Goal: Task Accomplishment & Management: Complete application form

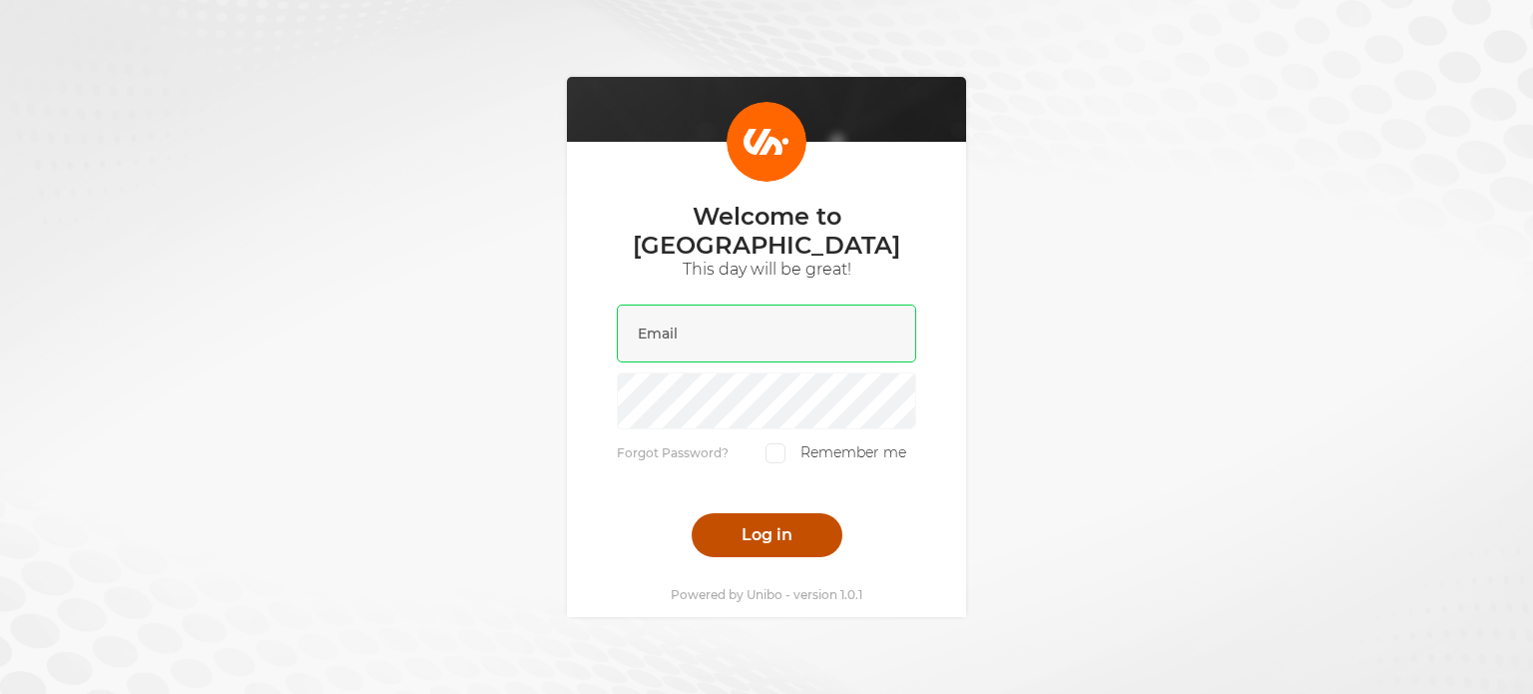
type input "[EMAIL_ADDRESS][DOMAIN_NAME]"
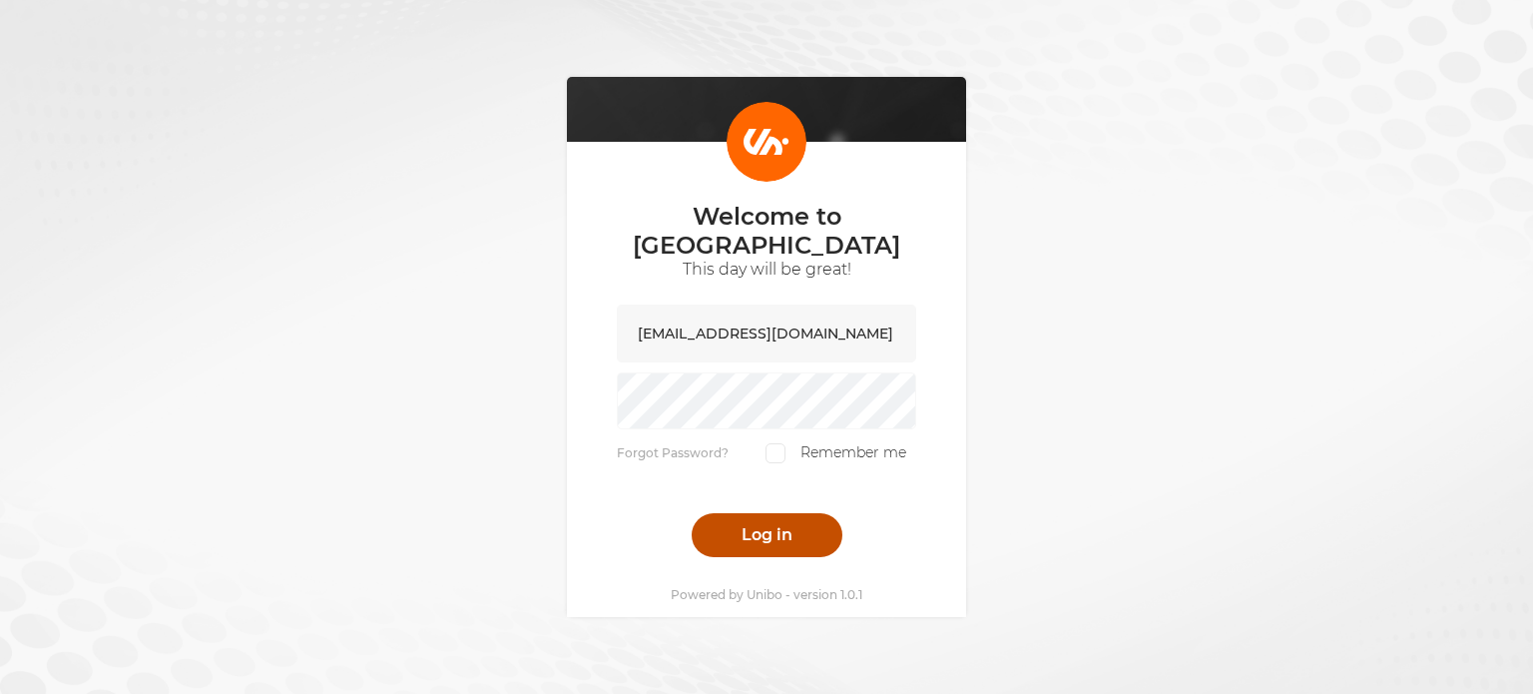
click at [753, 513] on button "Log in" at bounding box center [767, 535] width 151 height 44
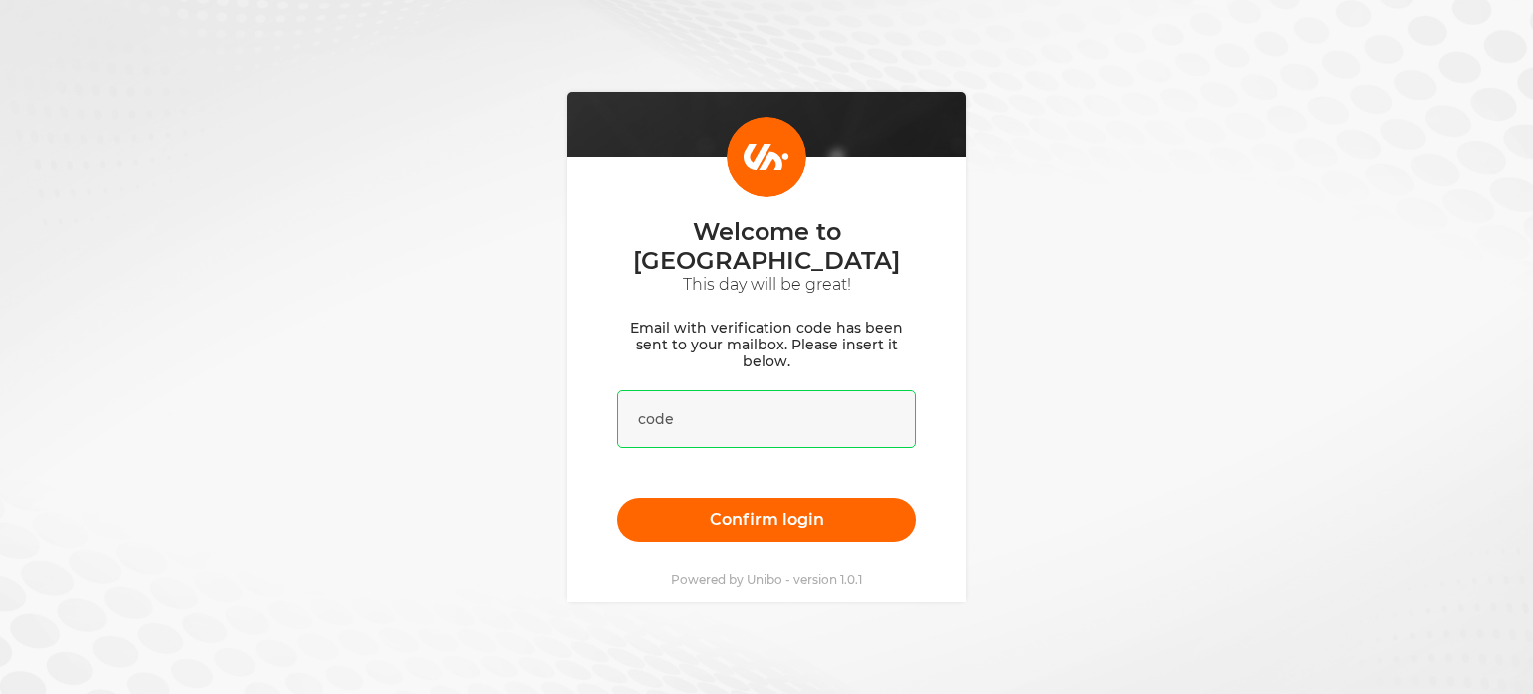
click at [736, 406] on input "text" at bounding box center [766, 419] width 299 height 58
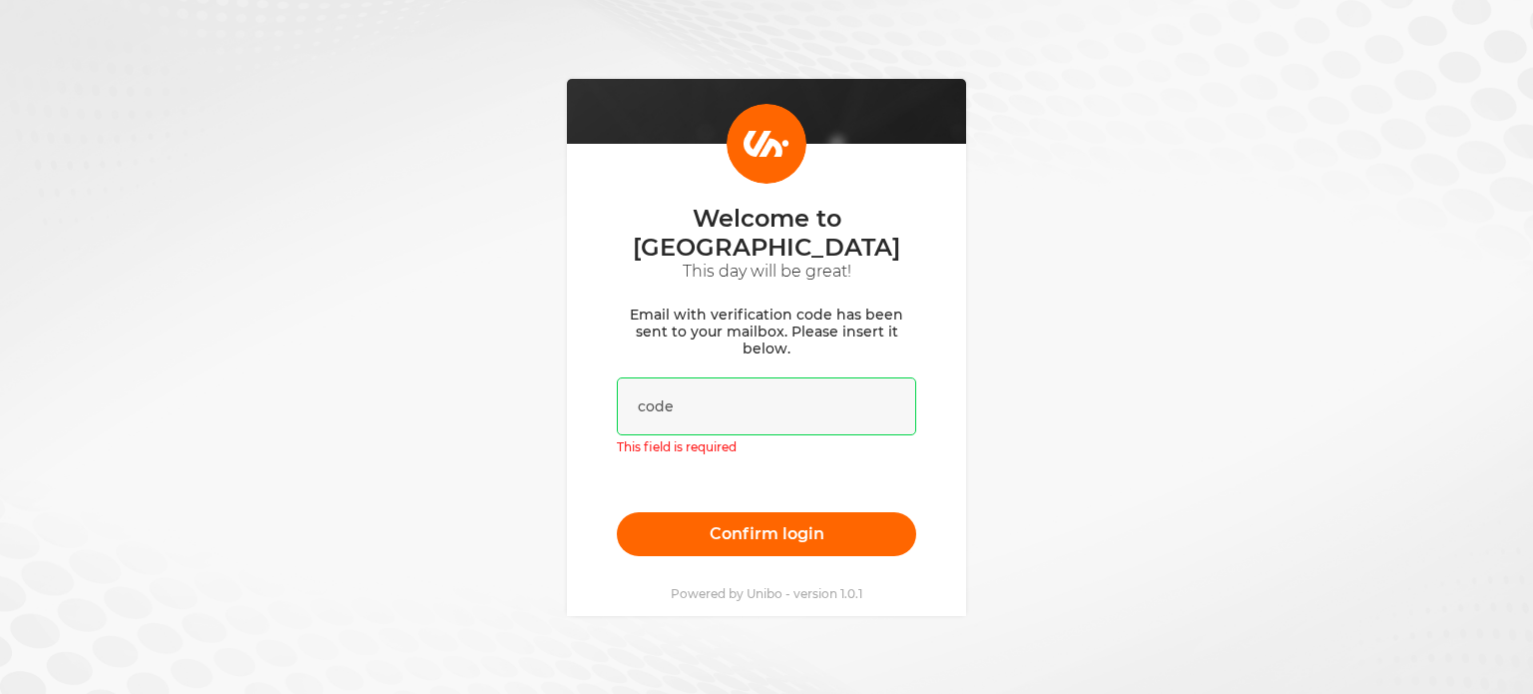
click at [739, 398] on input "text" at bounding box center [766, 406] width 299 height 58
click at [739, 397] on input "text" at bounding box center [766, 406] width 299 height 58
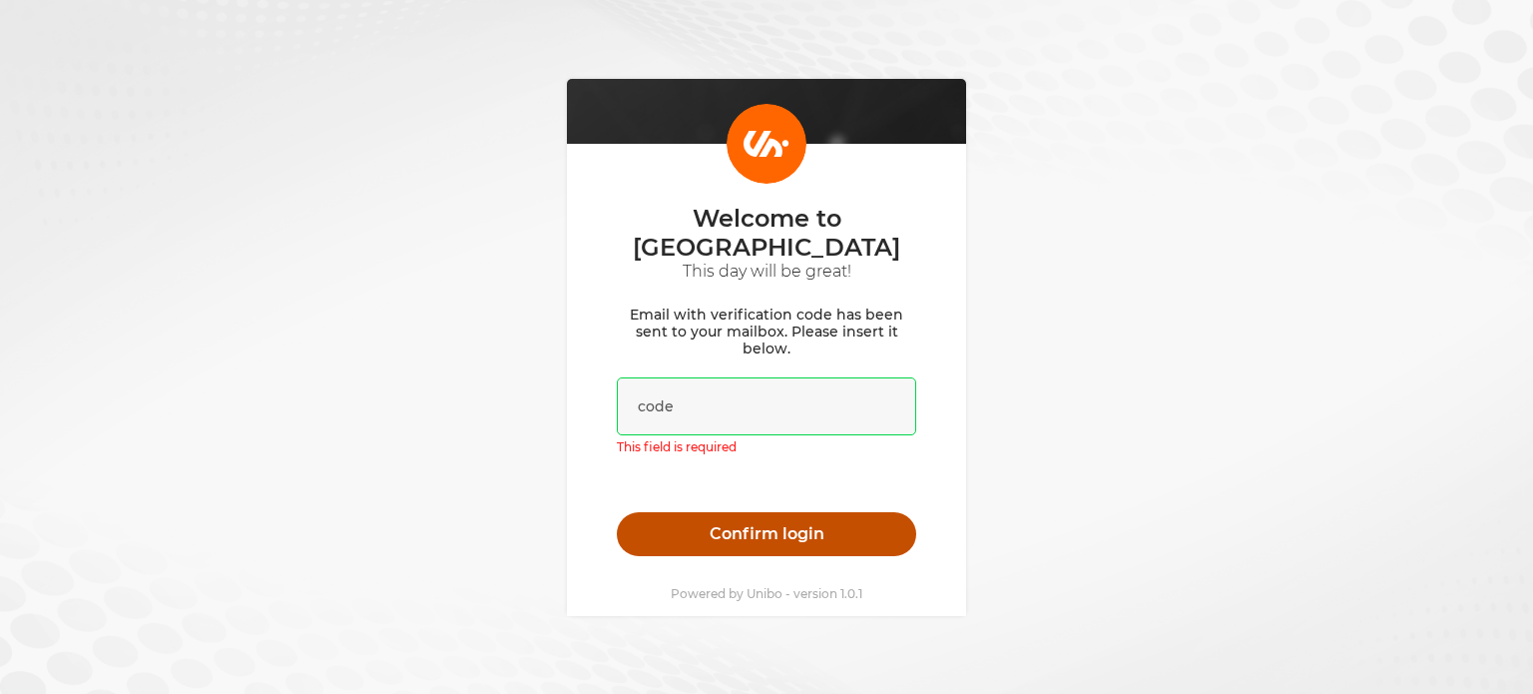
paste input "025951"
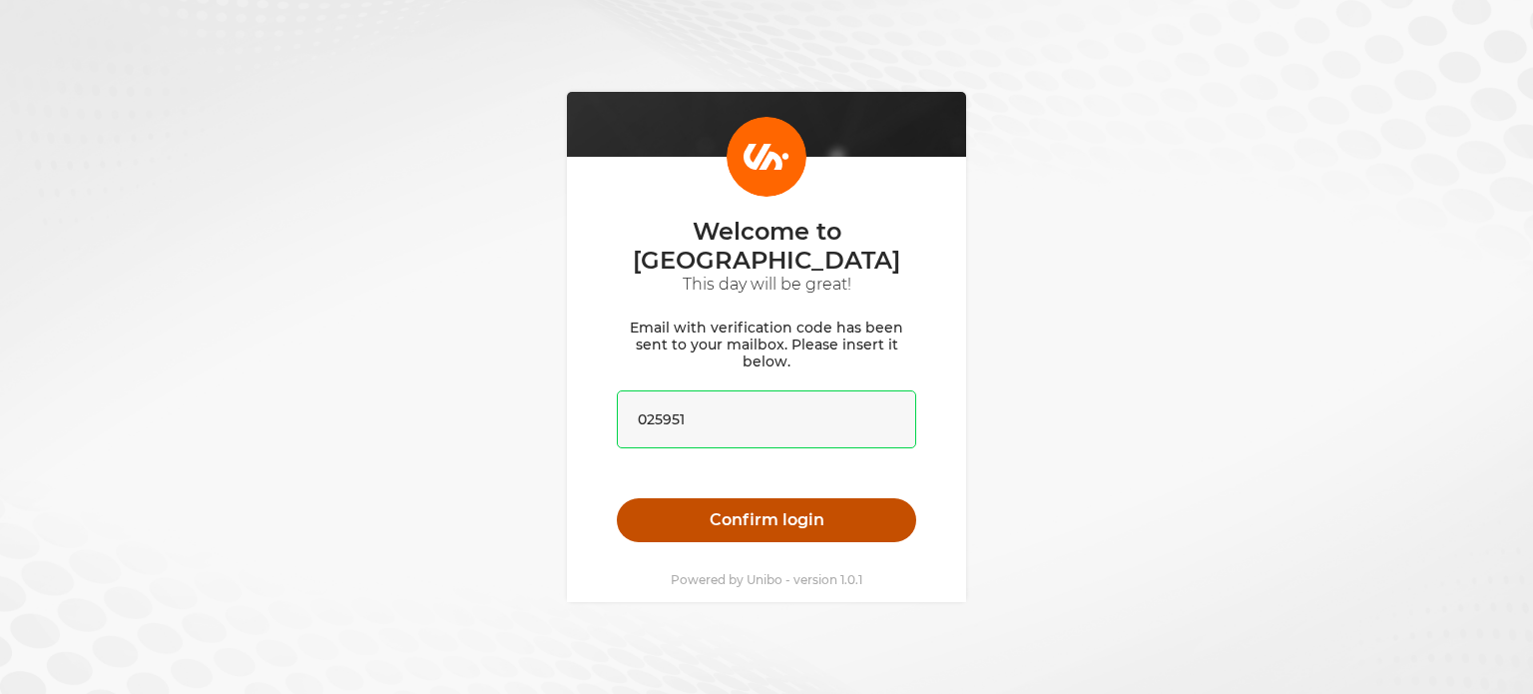
type input "025951"
click at [771, 520] on button "Confirm login" at bounding box center [766, 520] width 299 height 44
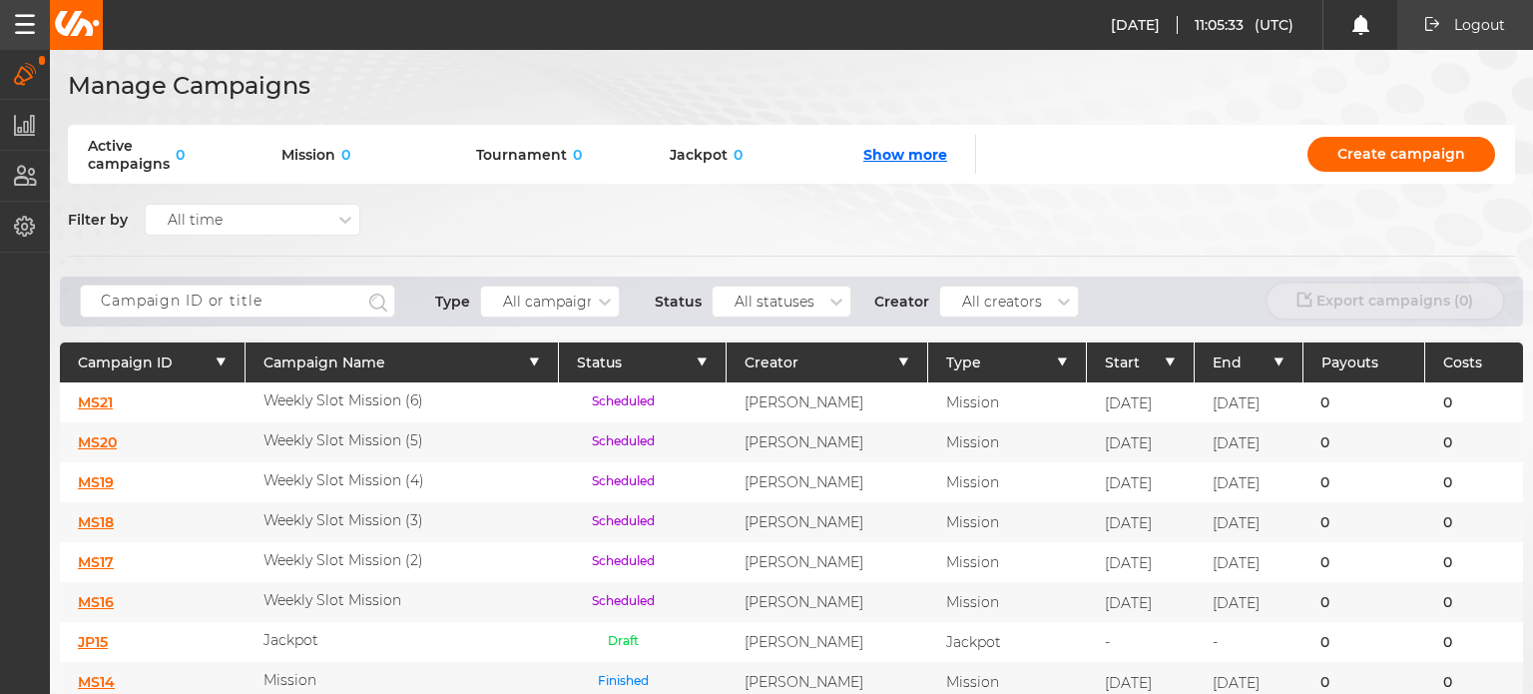
click at [160, 162] on span "Active campaigns" at bounding box center [129, 155] width 82 height 36
click at [27, 167] on icon "button" at bounding box center [25, 176] width 23 height 22
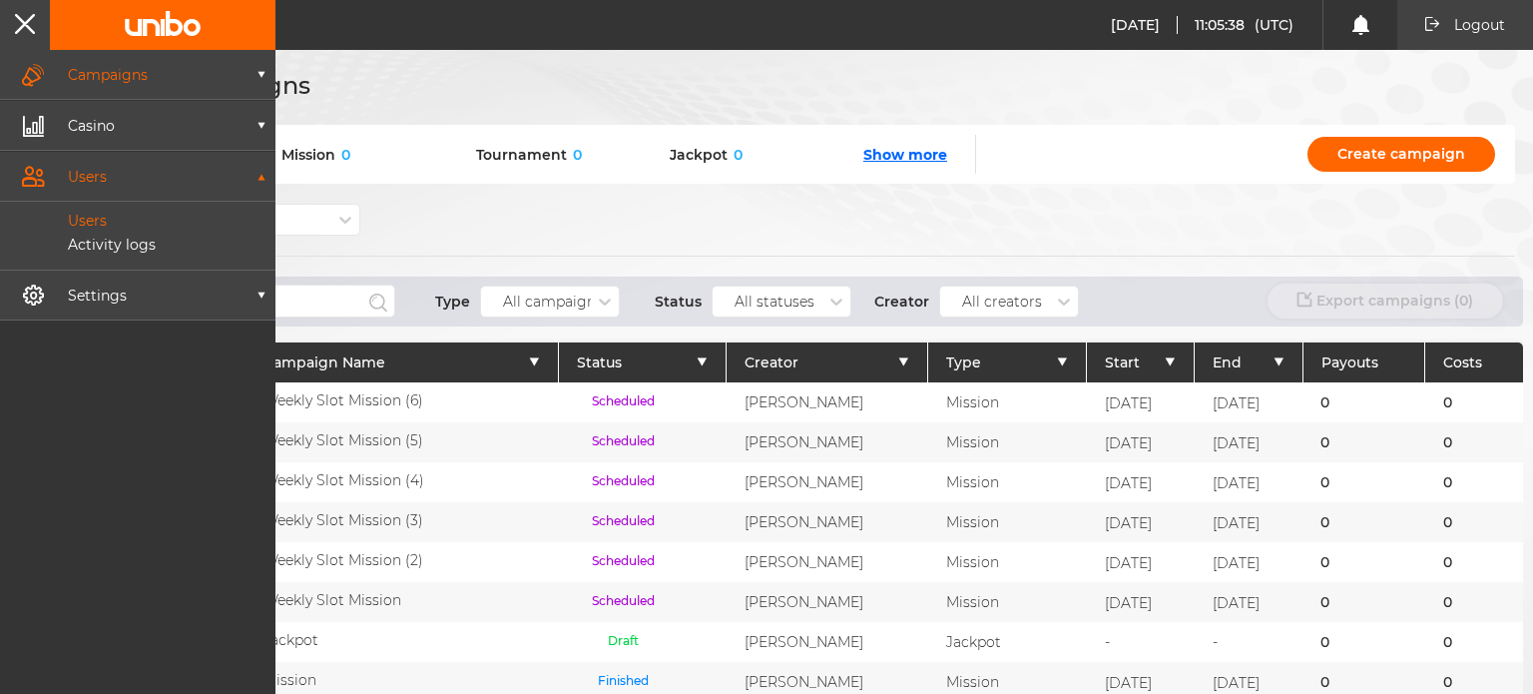
click at [103, 222] on p "Users" at bounding box center [65, 221] width 84 height 18
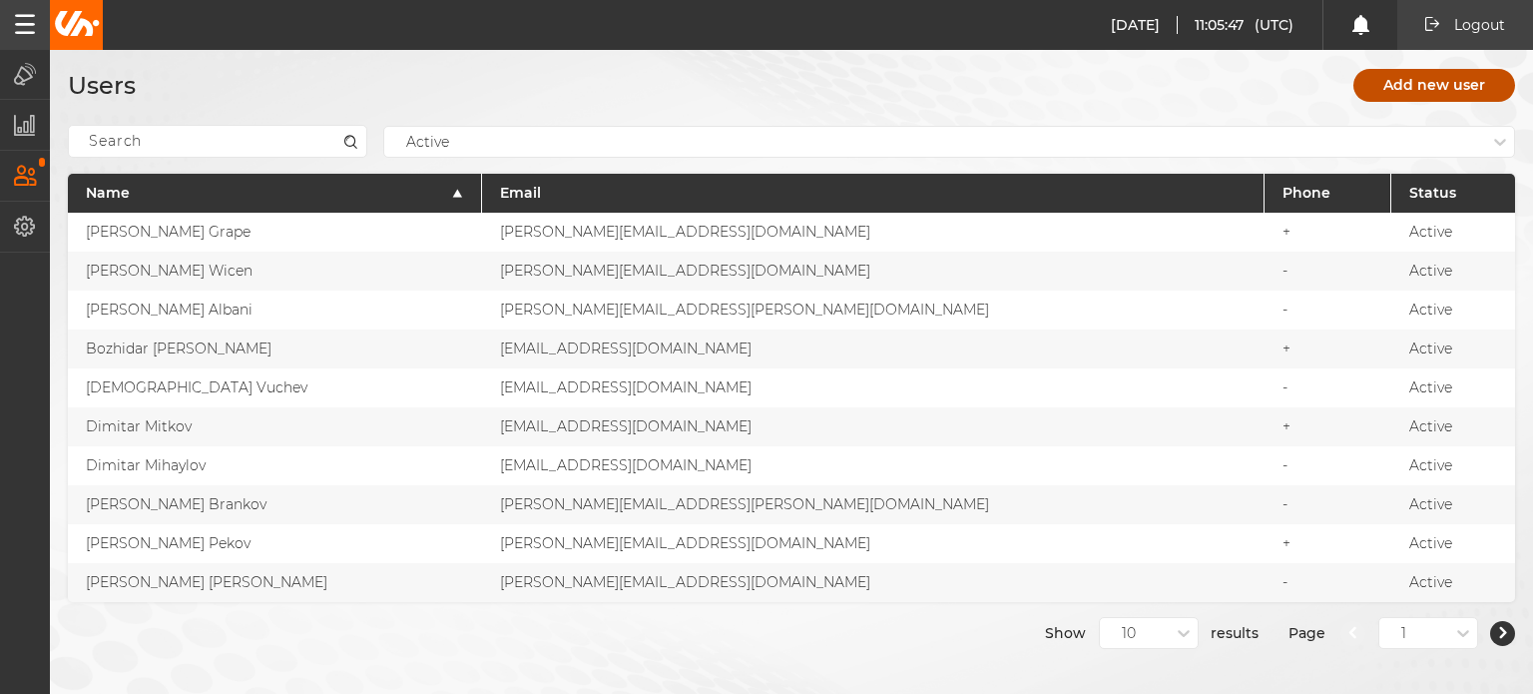
click at [1434, 79] on link "Add new user" at bounding box center [1435, 85] width 162 height 33
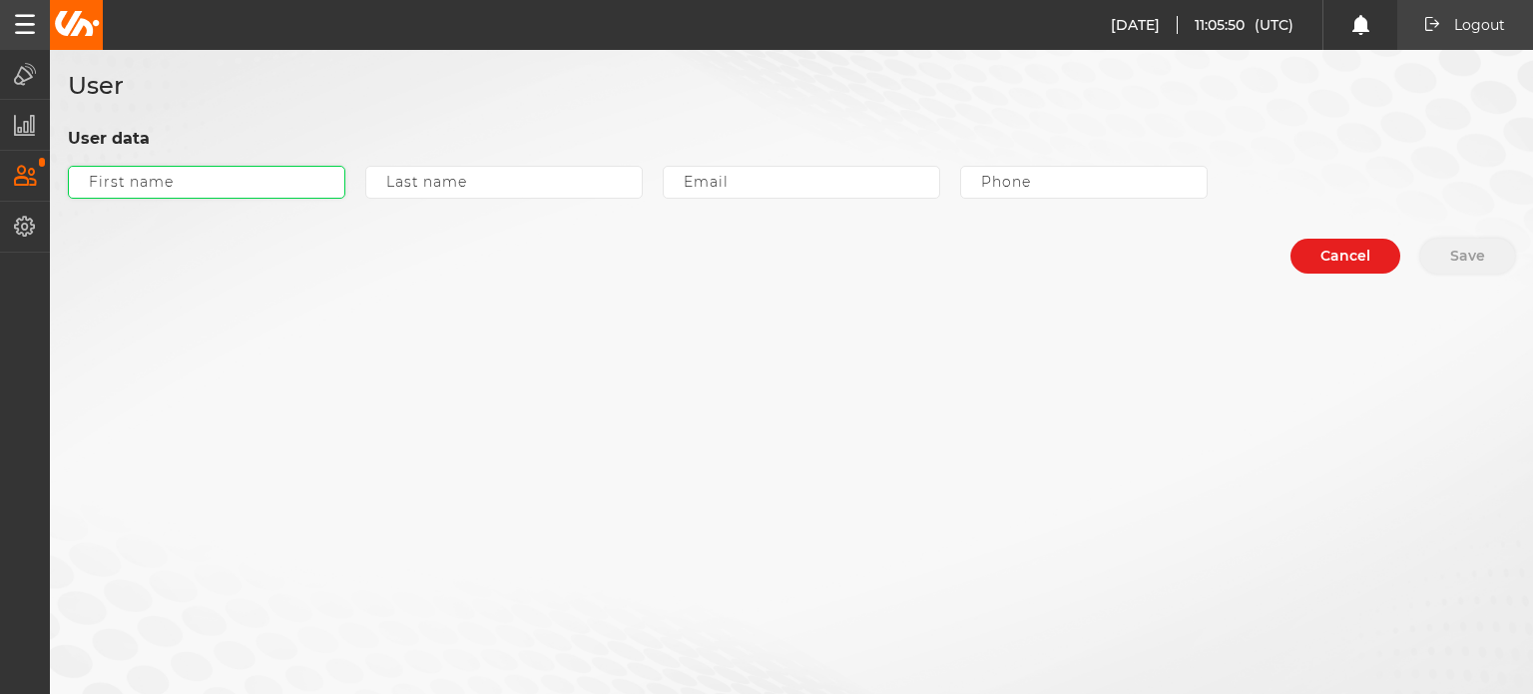
click at [231, 190] on input "text" at bounding box center [206, 182] width 277 height 33
type input "[PERSON_NAME]"
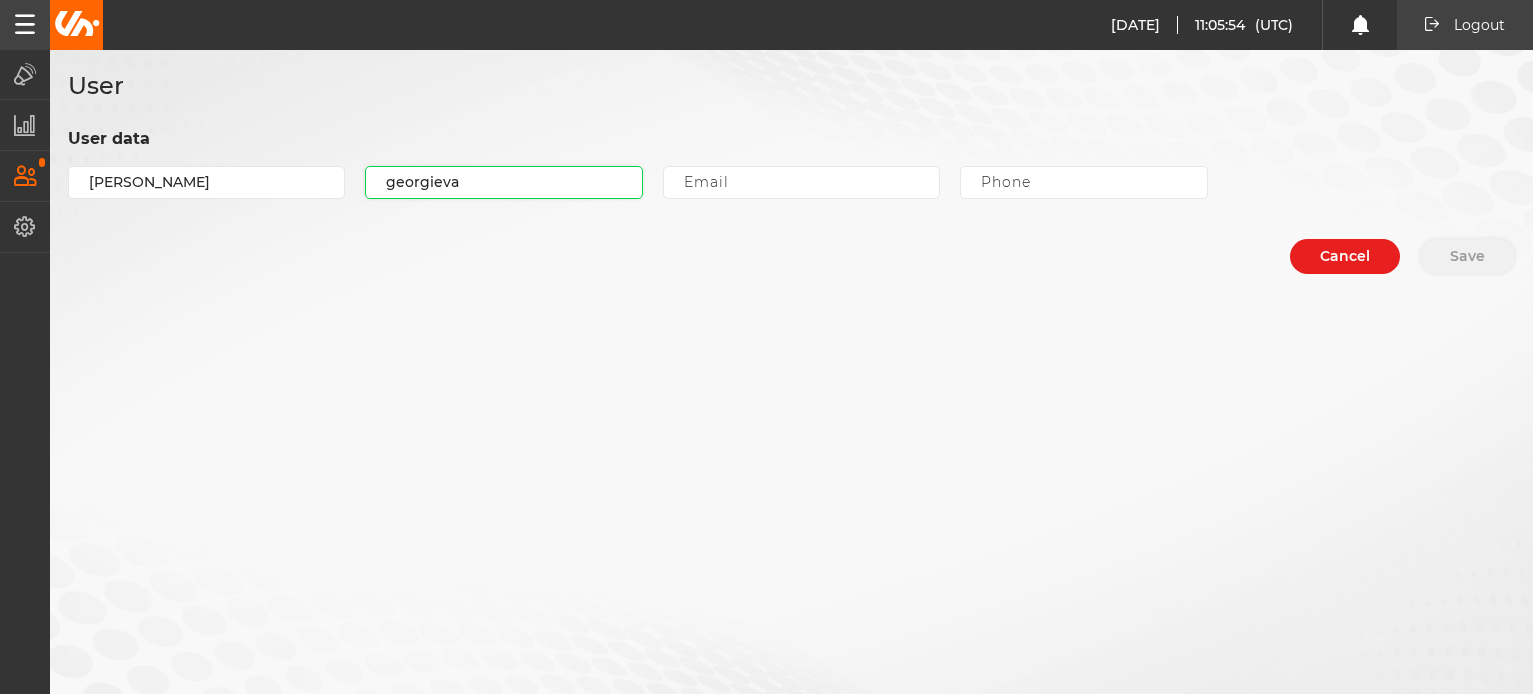
type input "georgieva"
click at [655, 163] on div "User data [PERSON_NAME]" at bounding box center [791, 168] width 1447 height 82
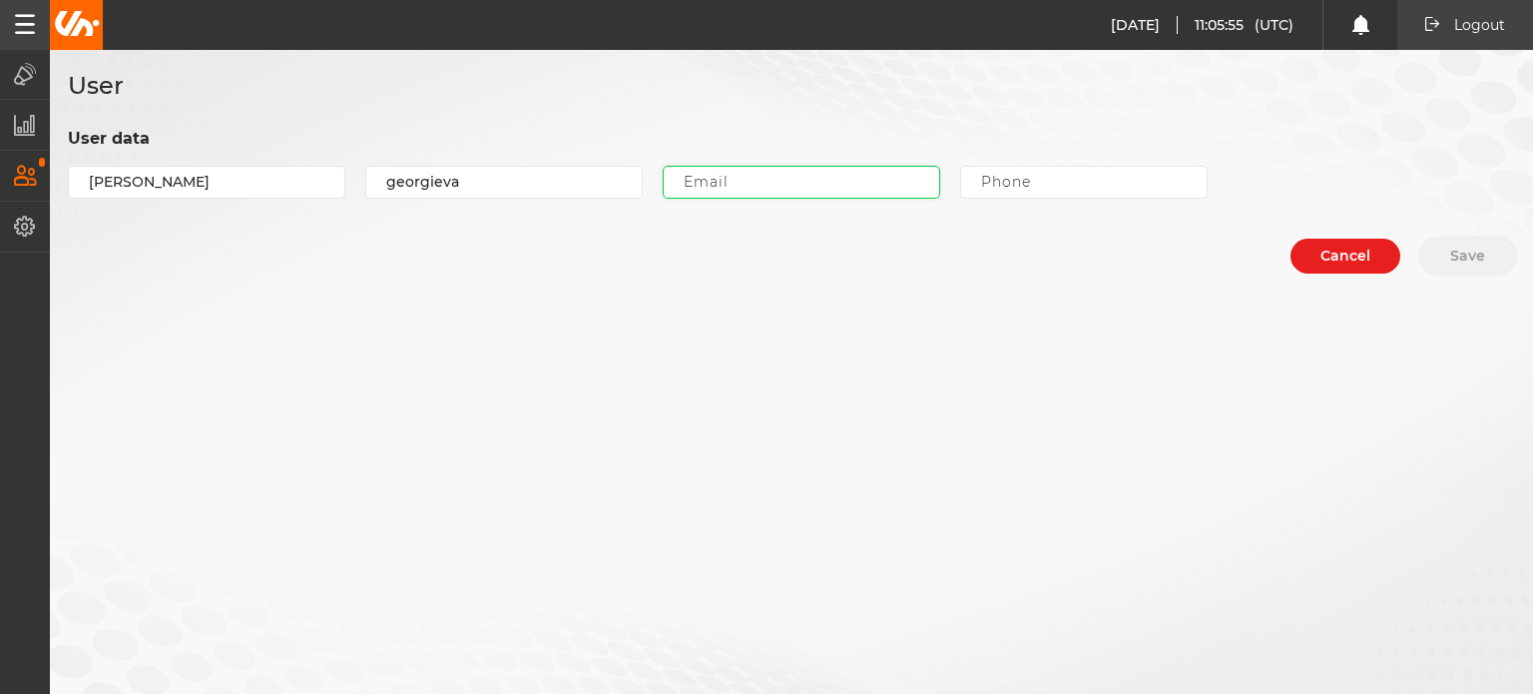
click at [672, 169] on input "email" at bounding box center [801, 182] width 277 height 33
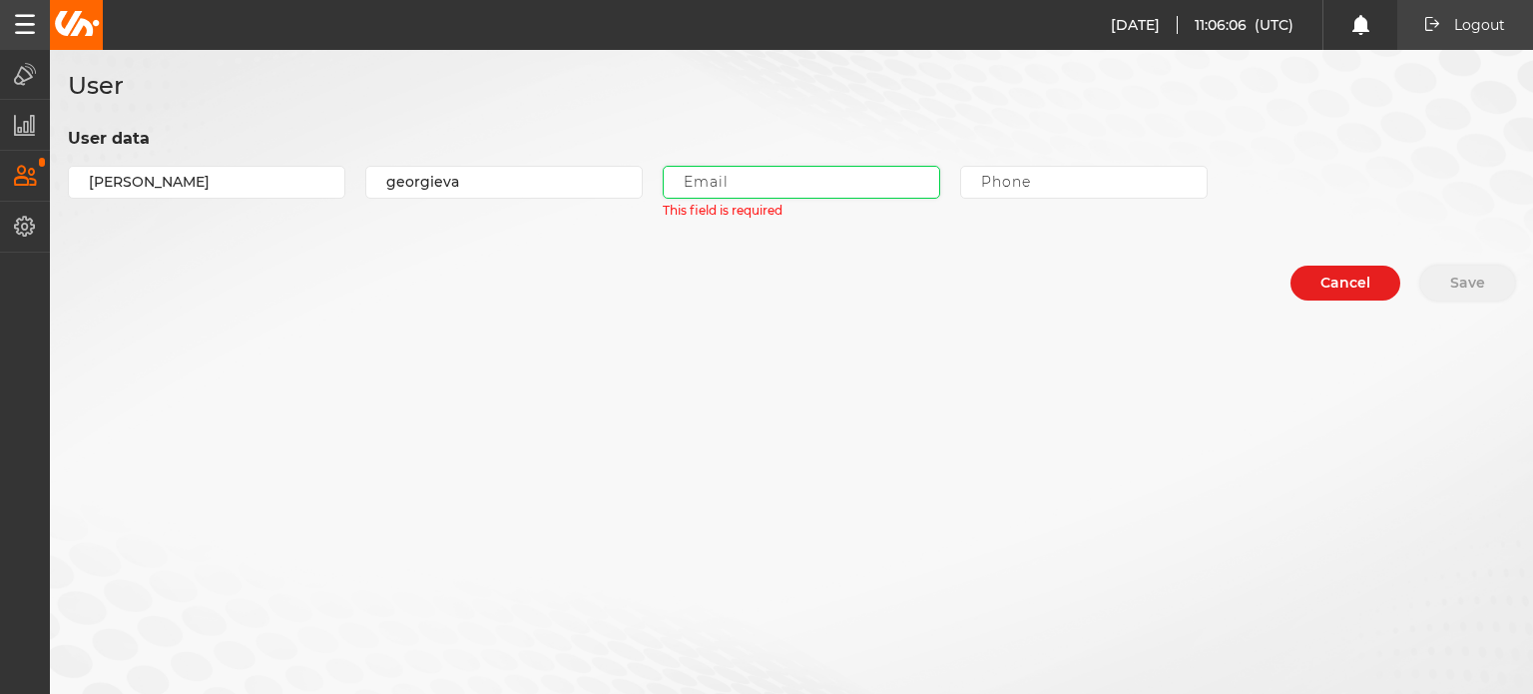
paste input "[EMAIL_ADDRESS][DOMAIN_NAME]"
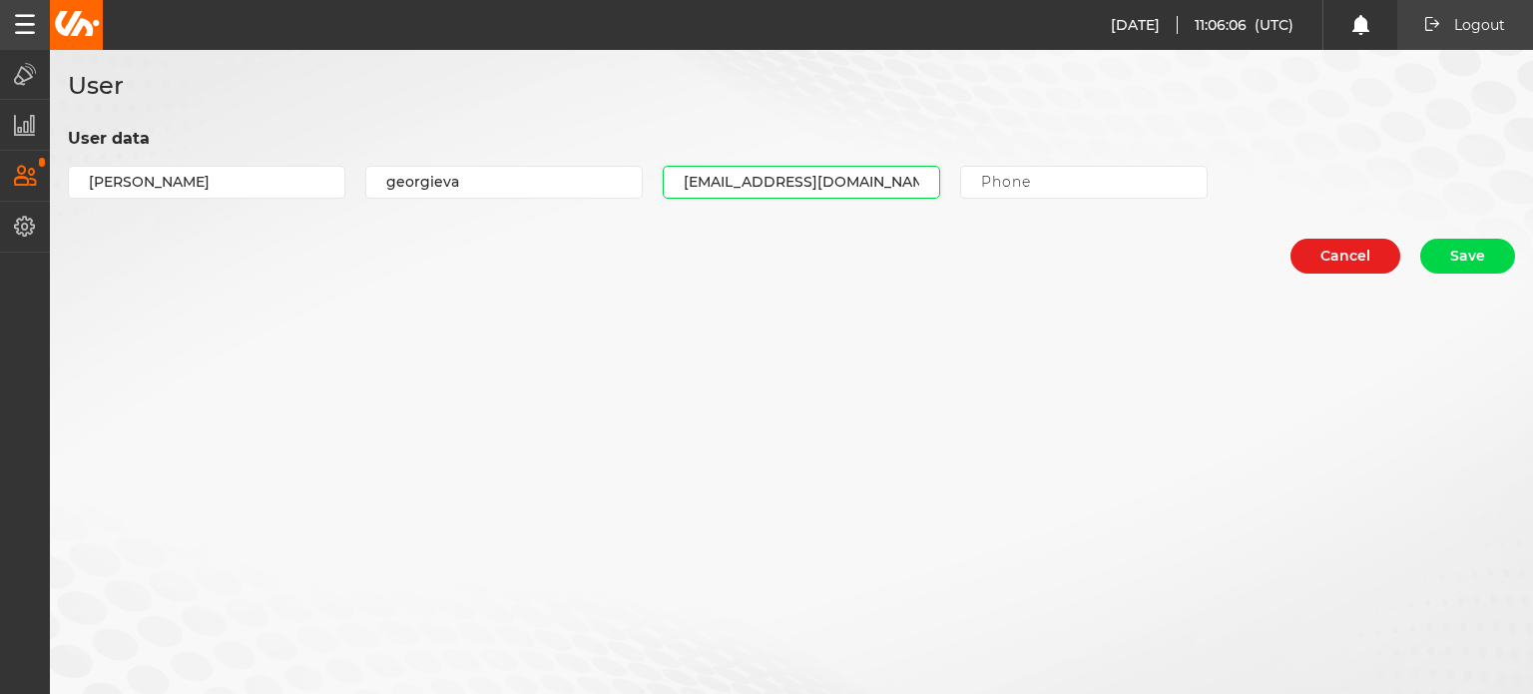
scroll to position [0, 46]
type input "[EMAIL_ADDRESS][DOMAIN_NAME]"
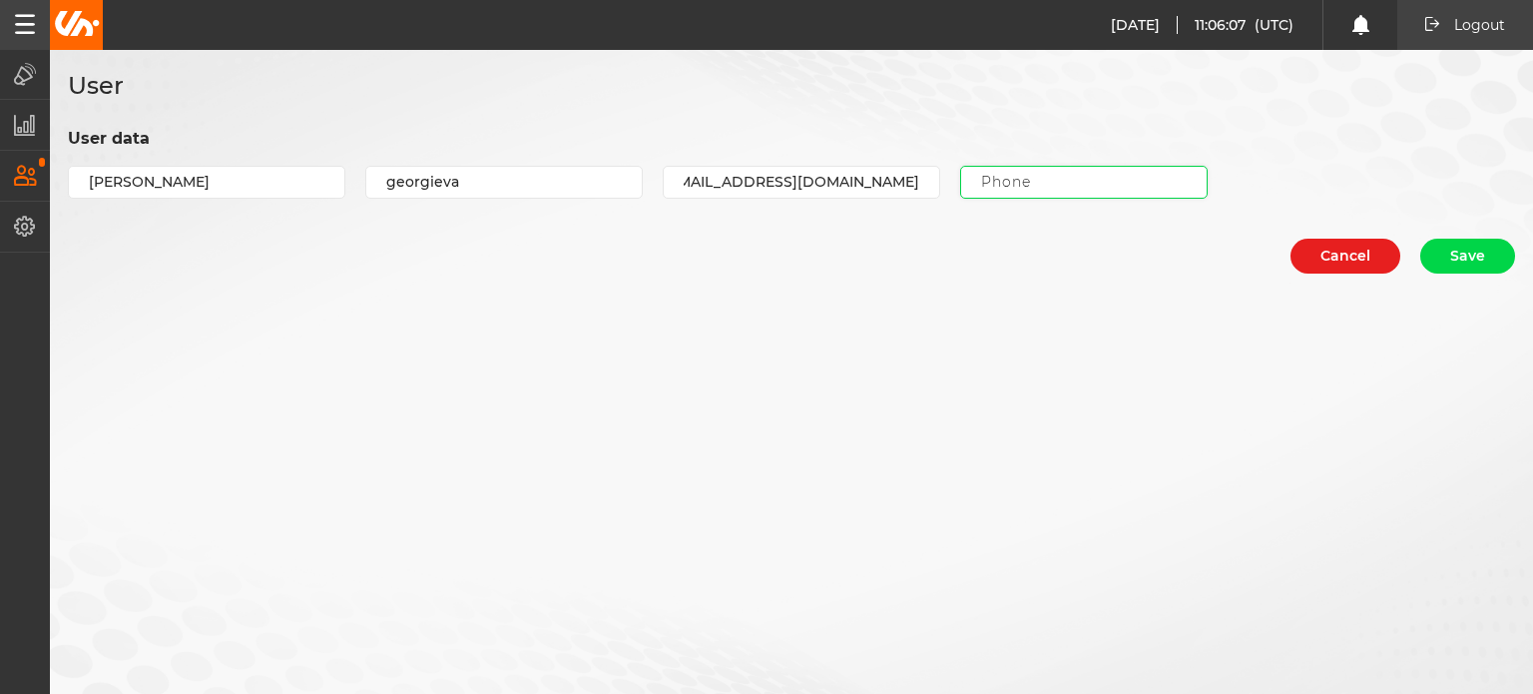
click at [974, 175] on input "tel" at bounding box center [1084, 182] width 248 height 33
type input "3590896221596"
click at [1455, 254] on button "Save" at bounding box center [1467, 256] width 95 height 35
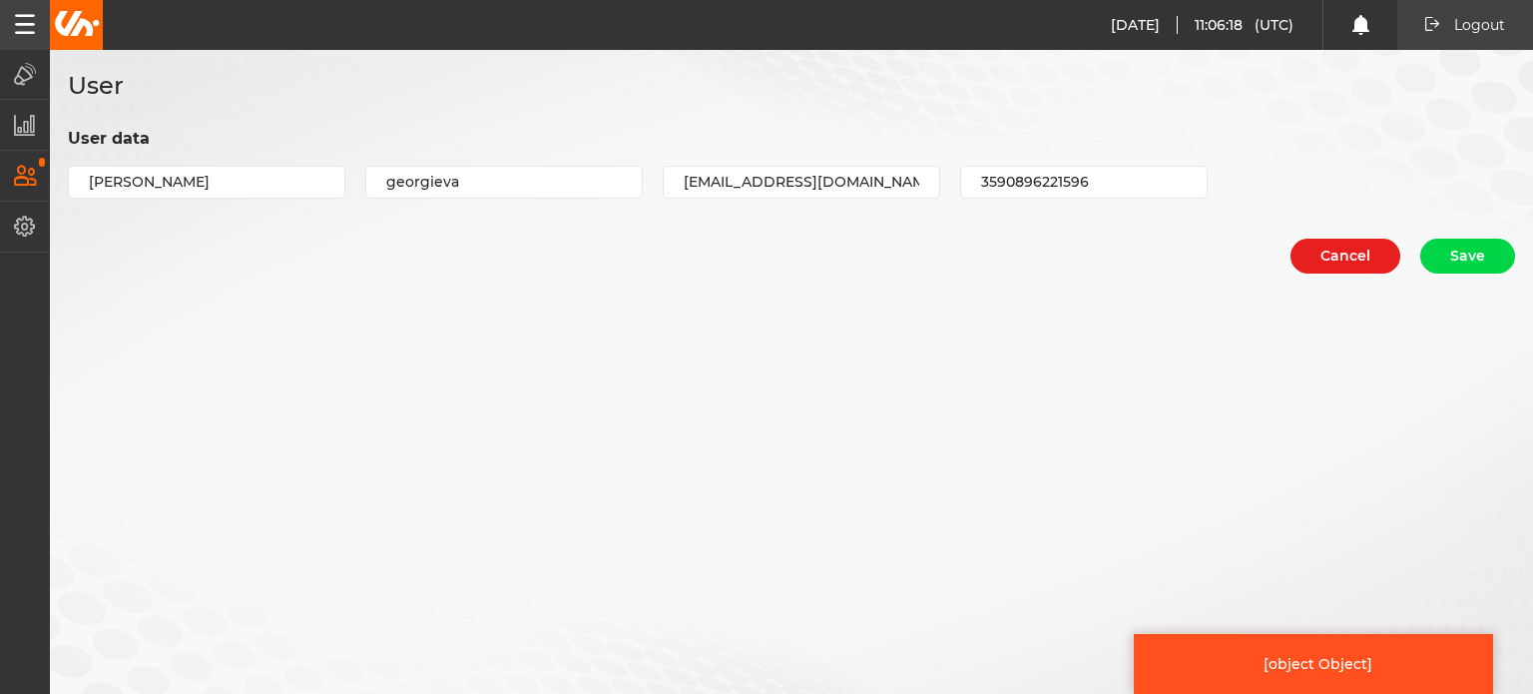
click at [1441, 234] on form "User data [PERSON_NAME] [PERSON_NAME][EMAIL_ADDRESS][DOMAIN_NAME] 3590896221596…" at bounding box center [791, 200] width 1447 height 147
click at [1451, 243] on button "Save" at bounding box center [1467, 256] width 95 height 35
click at [1351, 655] on div "[object Object]" at bounding box center [1313, 664] width 287 height 18
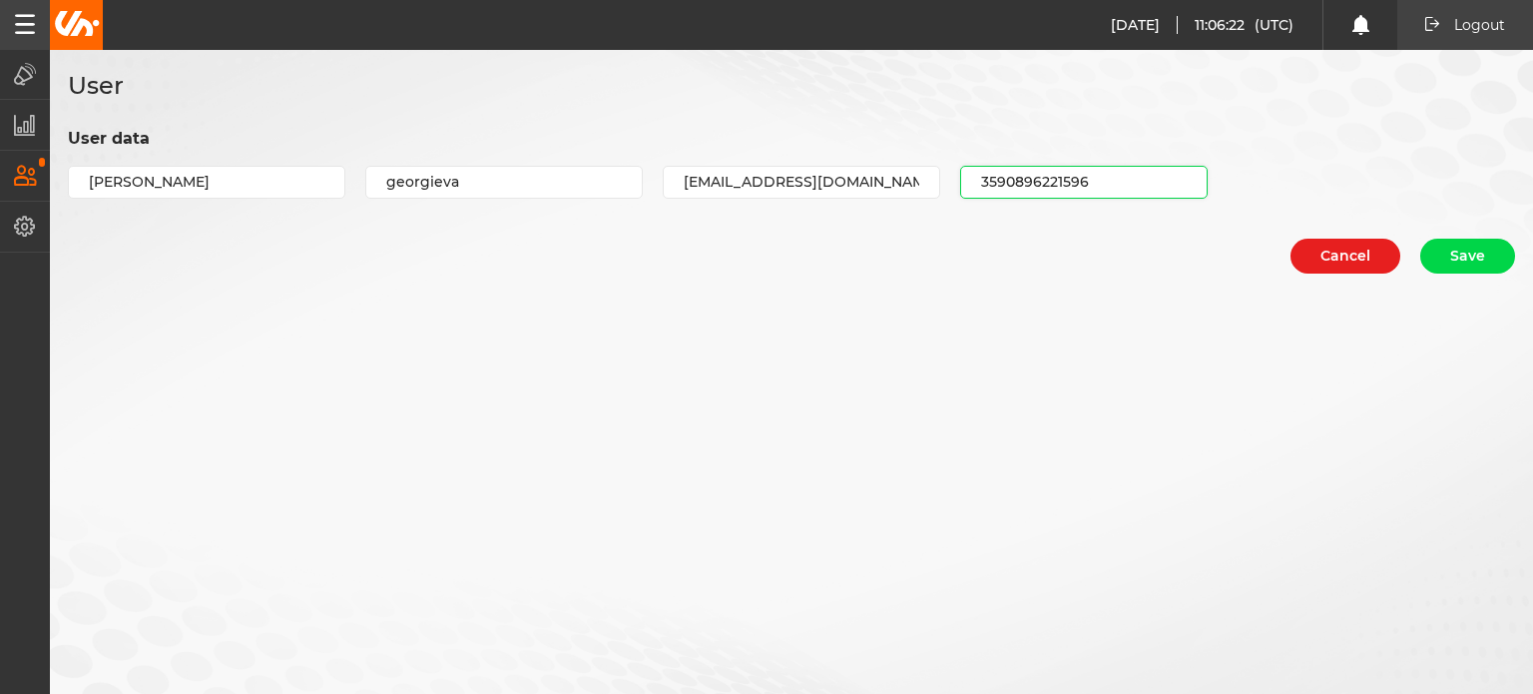
click at [1061, 178] on input "3590896221596" at bounding box center [1084, 182] width 248 height 33
click at [1061, 167] on input "3590896221596" at bounding box center [1084, 182] width 248 height 33
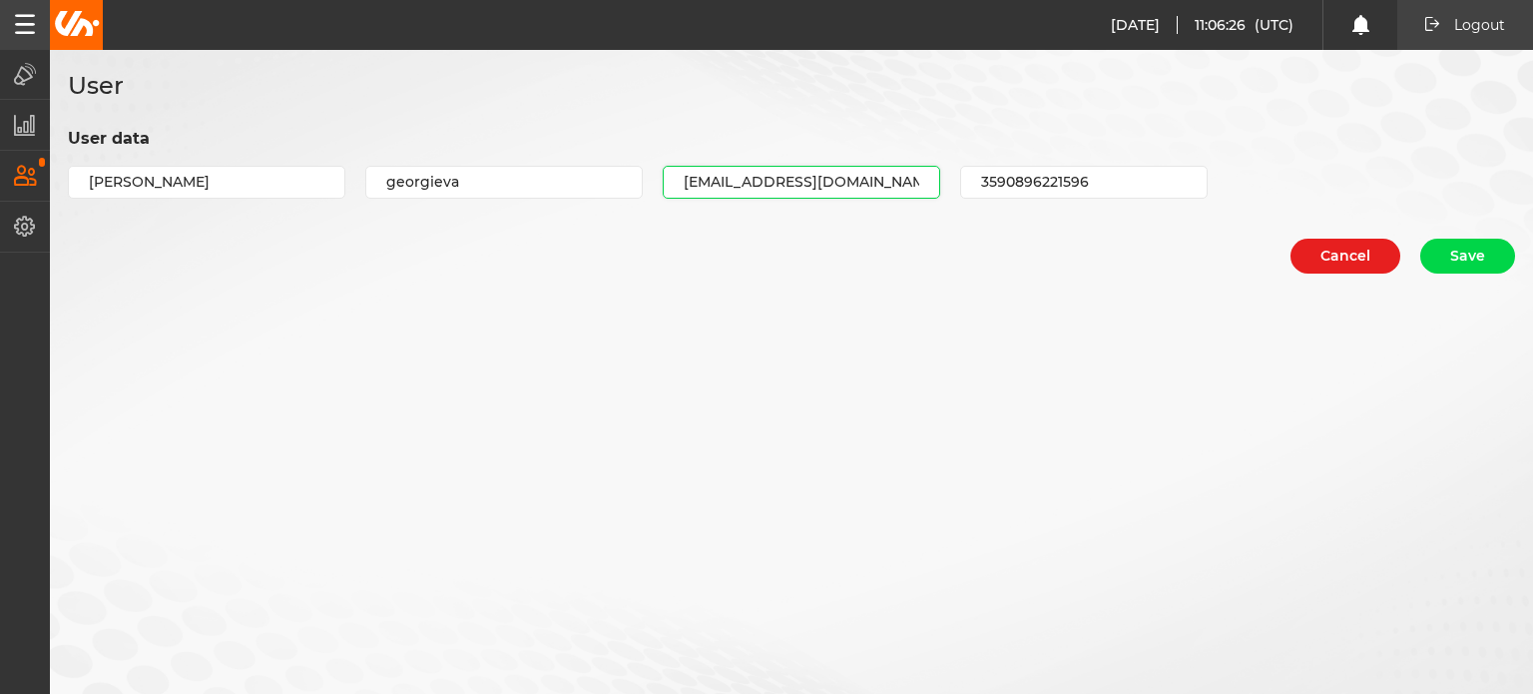
click at [663, 182] on input "[EMAIL_ADDRESS][DOMAIN_NAME]" at bounding box center [801, 182] width 277 height 33
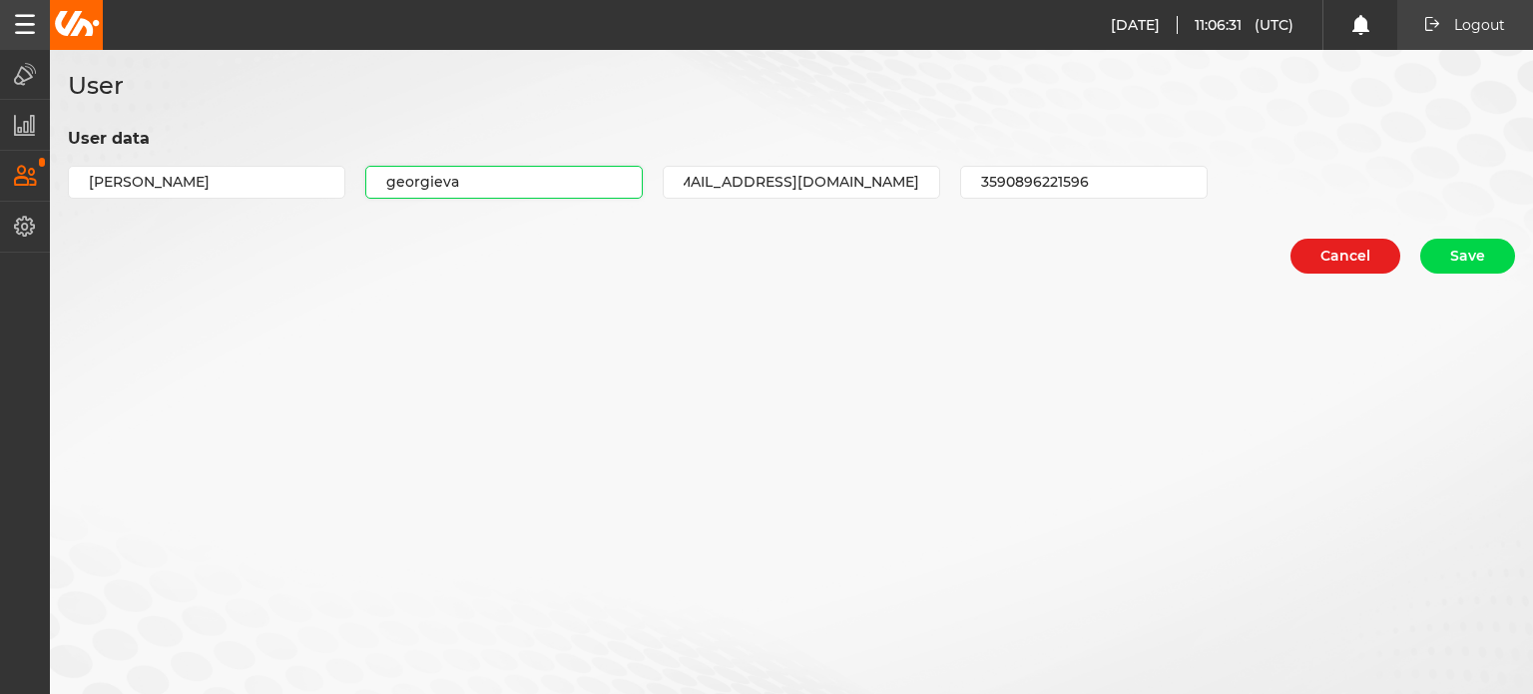
click at [448, 195] on input "georgieva" at bounding box center [503, 182] width 277 height 33
click at [452, 189] on input "georgieva" at bounding box center [503, 182] width 277 height 33
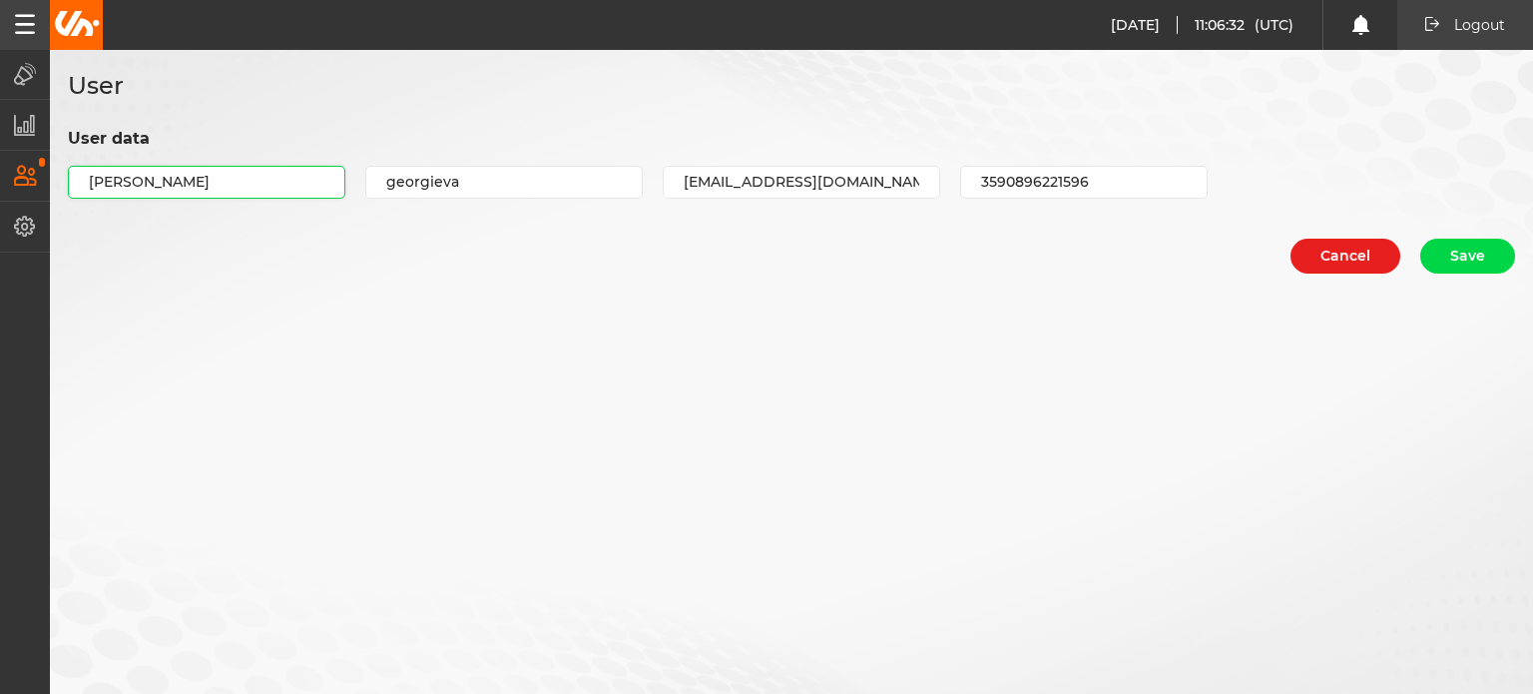
click at [229, 179] on input "[PERSON_NAME]" at bounding box center [206, 182] width 277 height 33
click at [1449, 248] on button "Save" at bounding box center [1467, 256] width 95 height 35
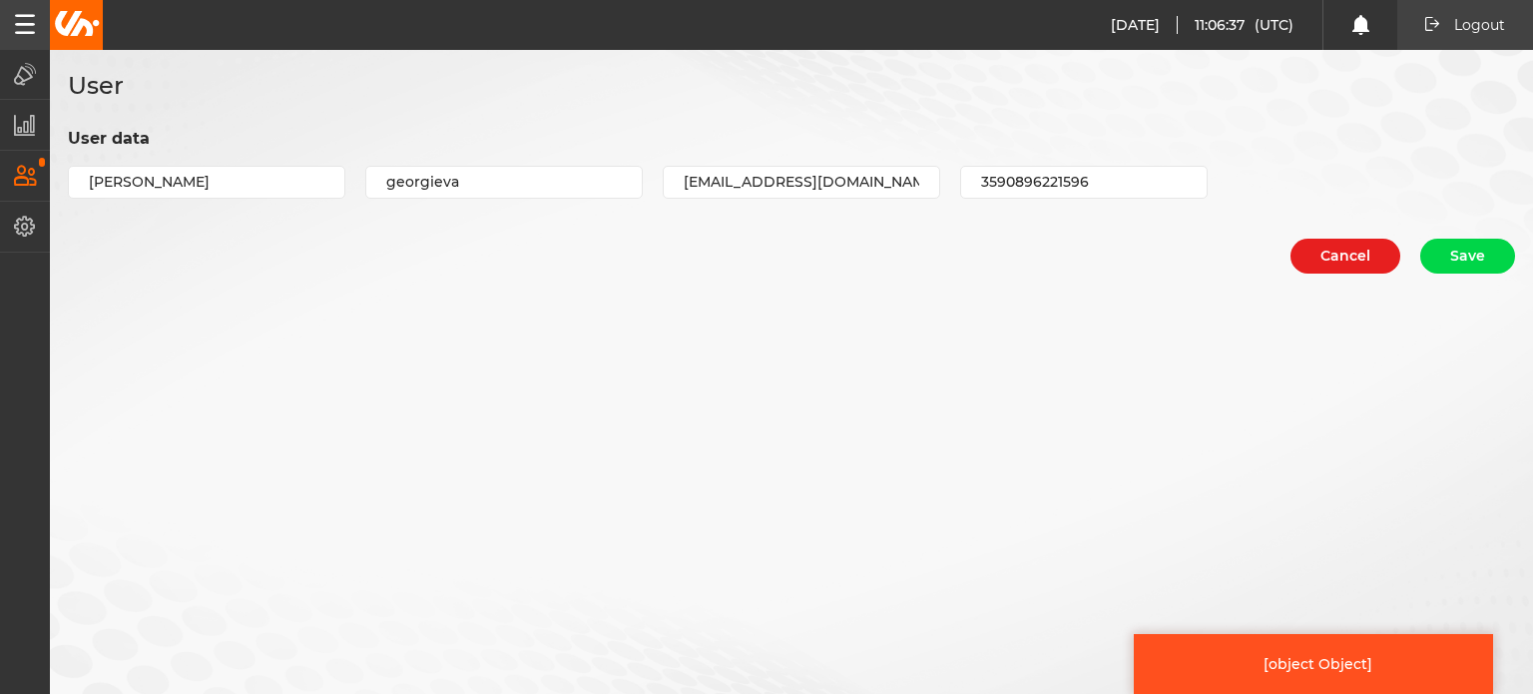
click at [16, 27] on icon "button" at bounding box center [25, 24] width 20 height 20
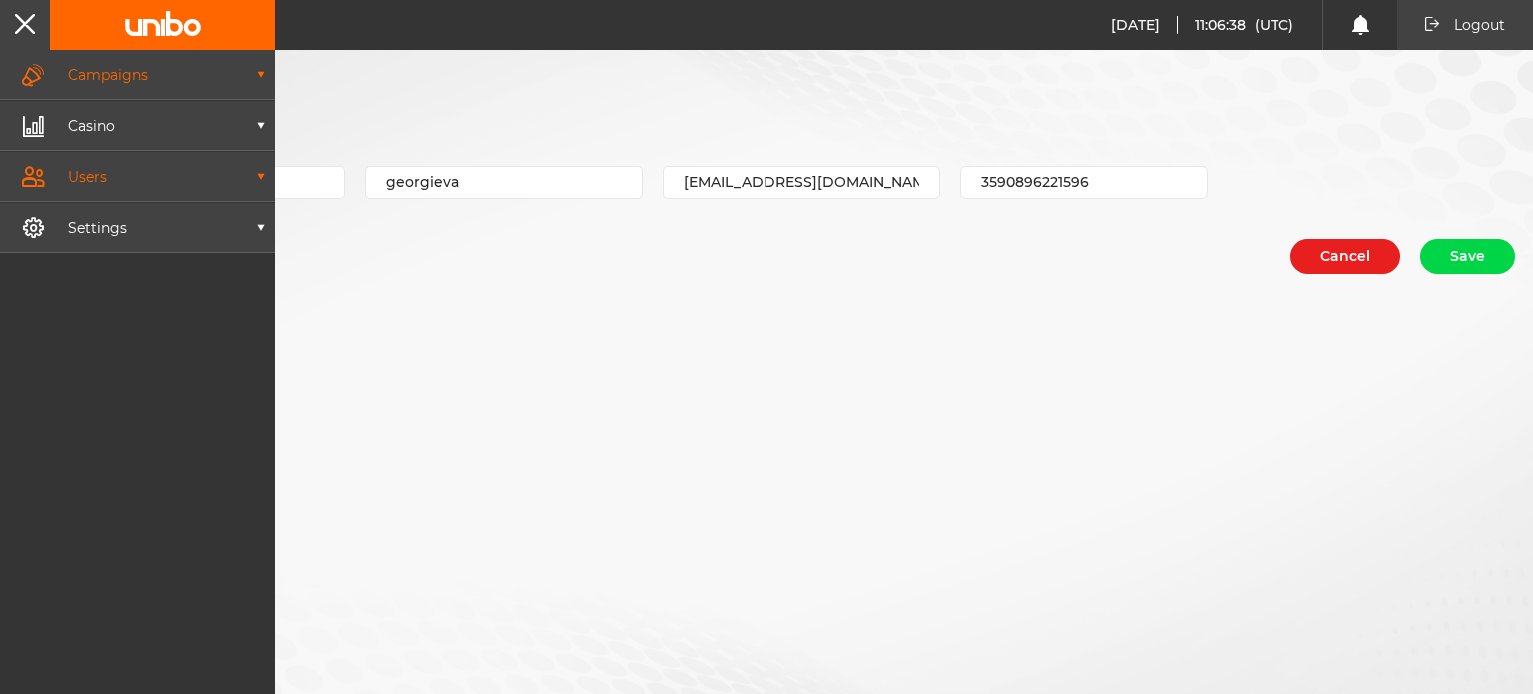
click at [159, 84] on button "Campaigns" at bounding box center [137, 74] width 275 height 49
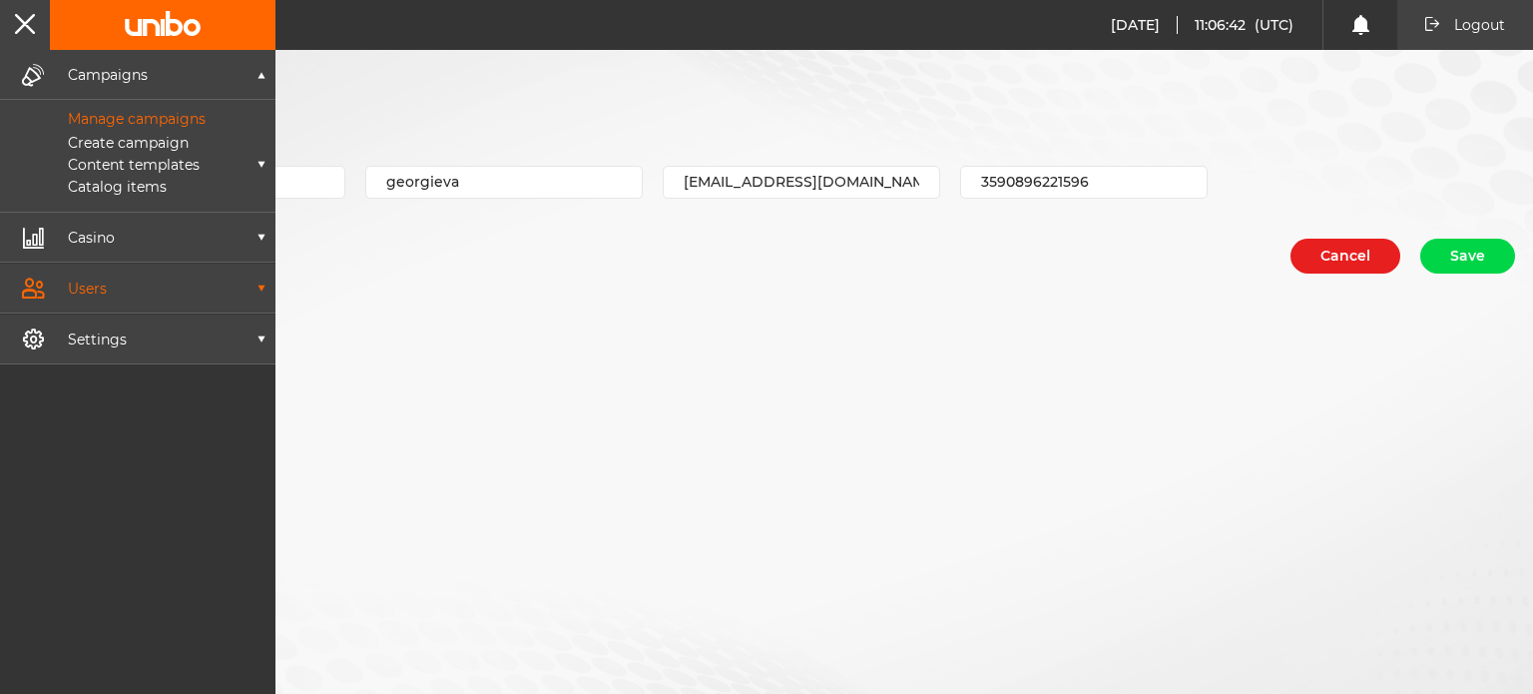
click at [157, 119] on p "Manage campaigns" at bounding box center [114, 119] width 183 height 18
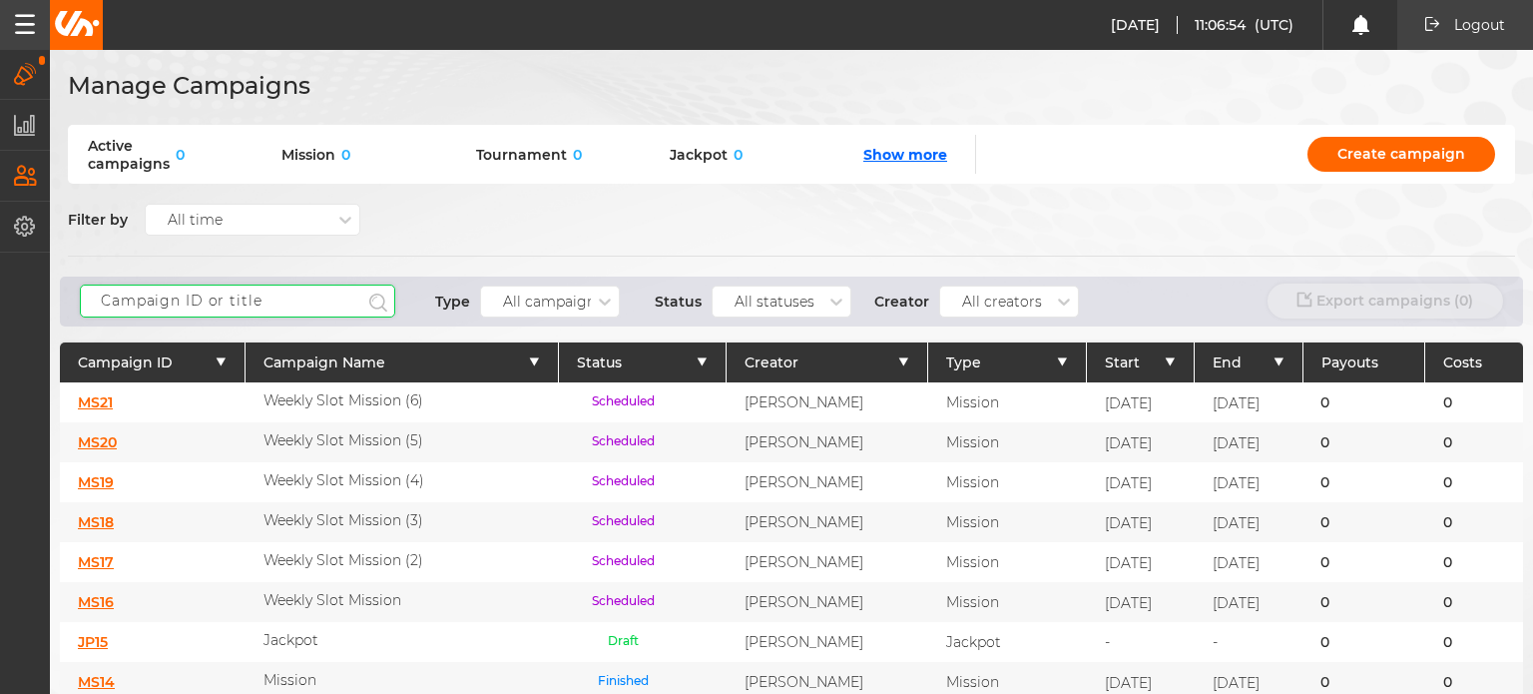
click at [238, 305] on input "text" at bounding box center [237, 300] width 315 height 33
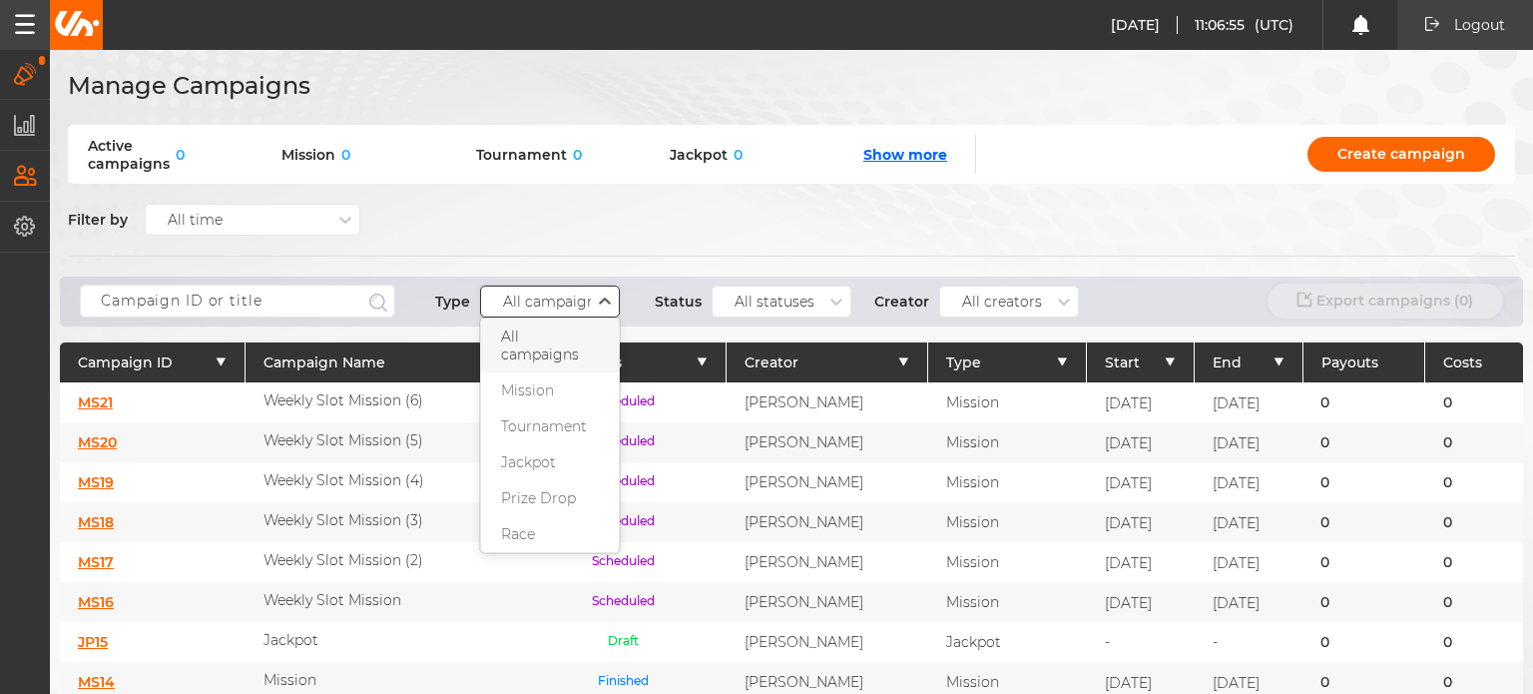
click at [563, 303] on div "All campaigns" at bounding box center [553, 300] width 100 height 17
click at [459, 240] on div "Filter by All time" at bounding box center [791, 220] width 1447 height 72
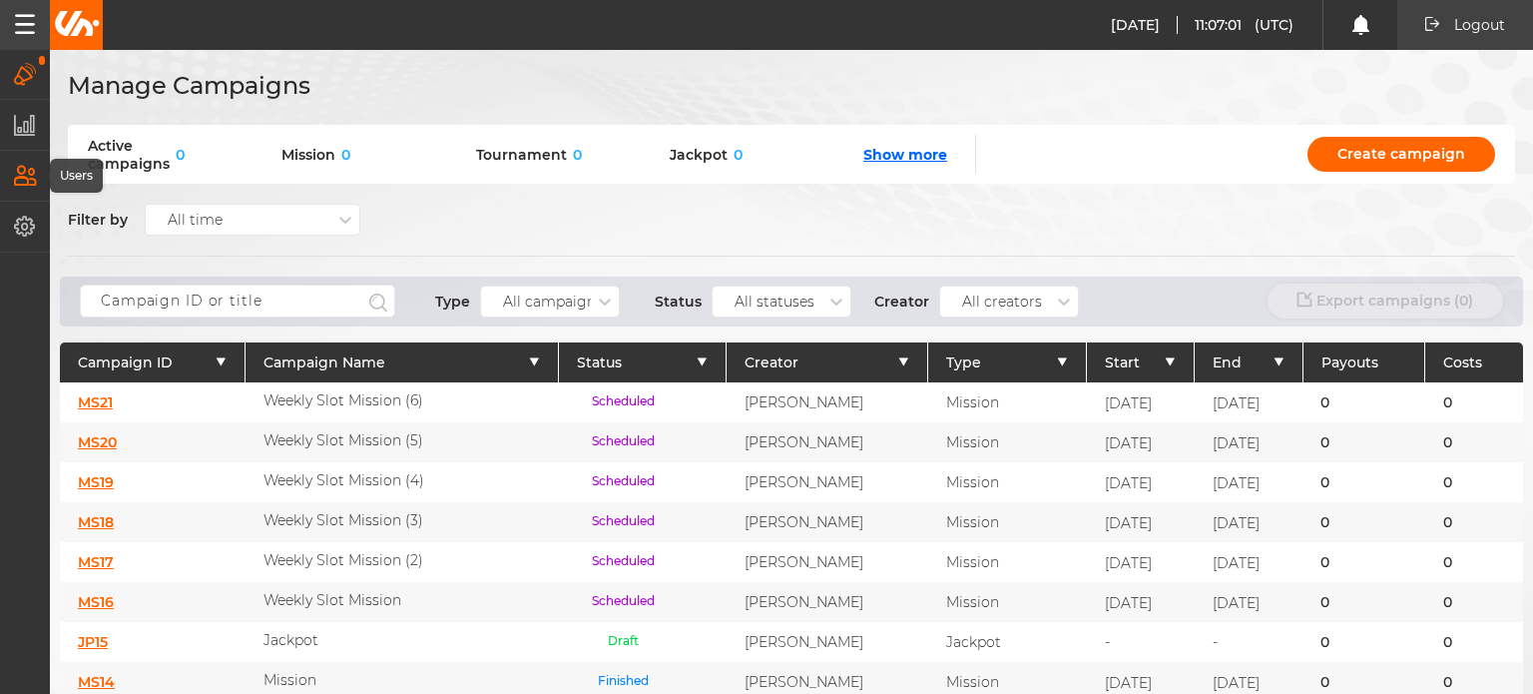
click at [26, 184] on icon "button" at bounding box center [25, 176] width 23 height 22
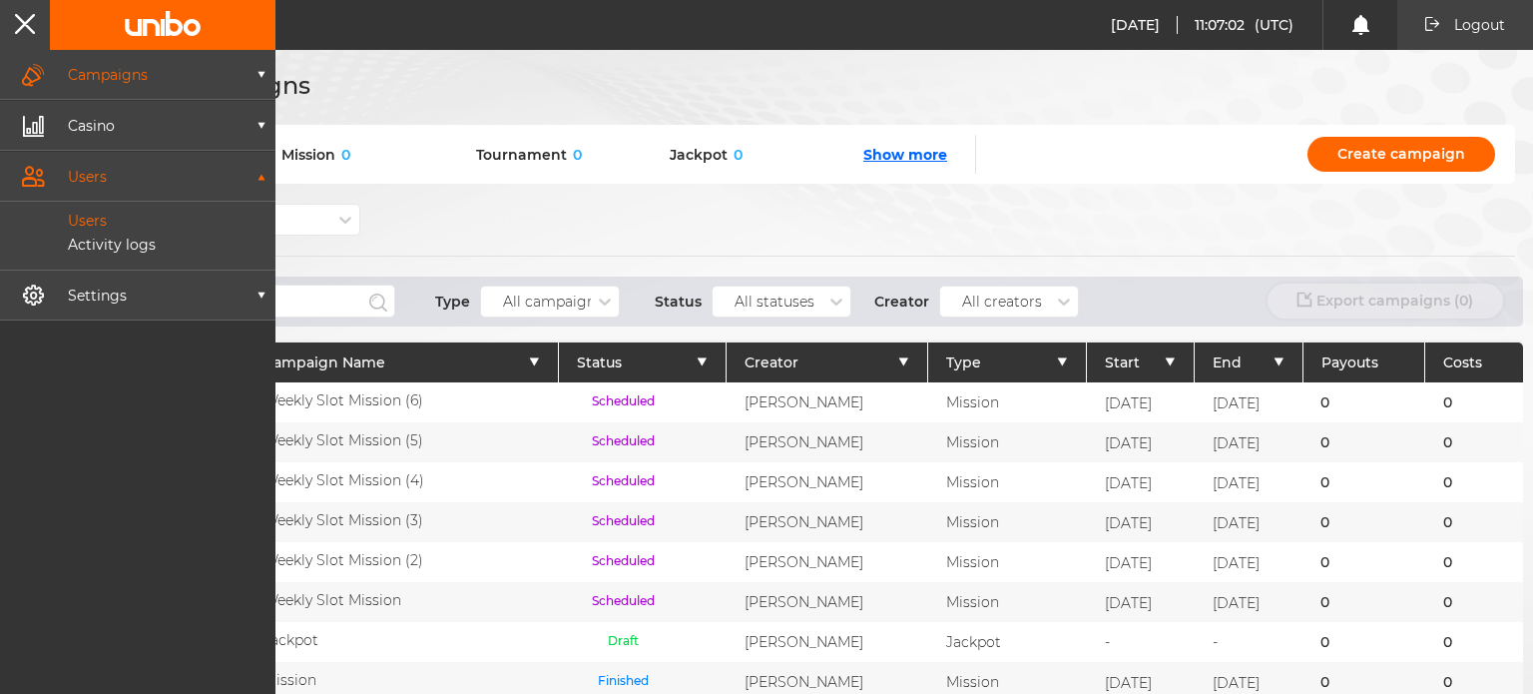
click at [100, 223] on p "Users" at bounding box center [65, 221] width 84 height 18
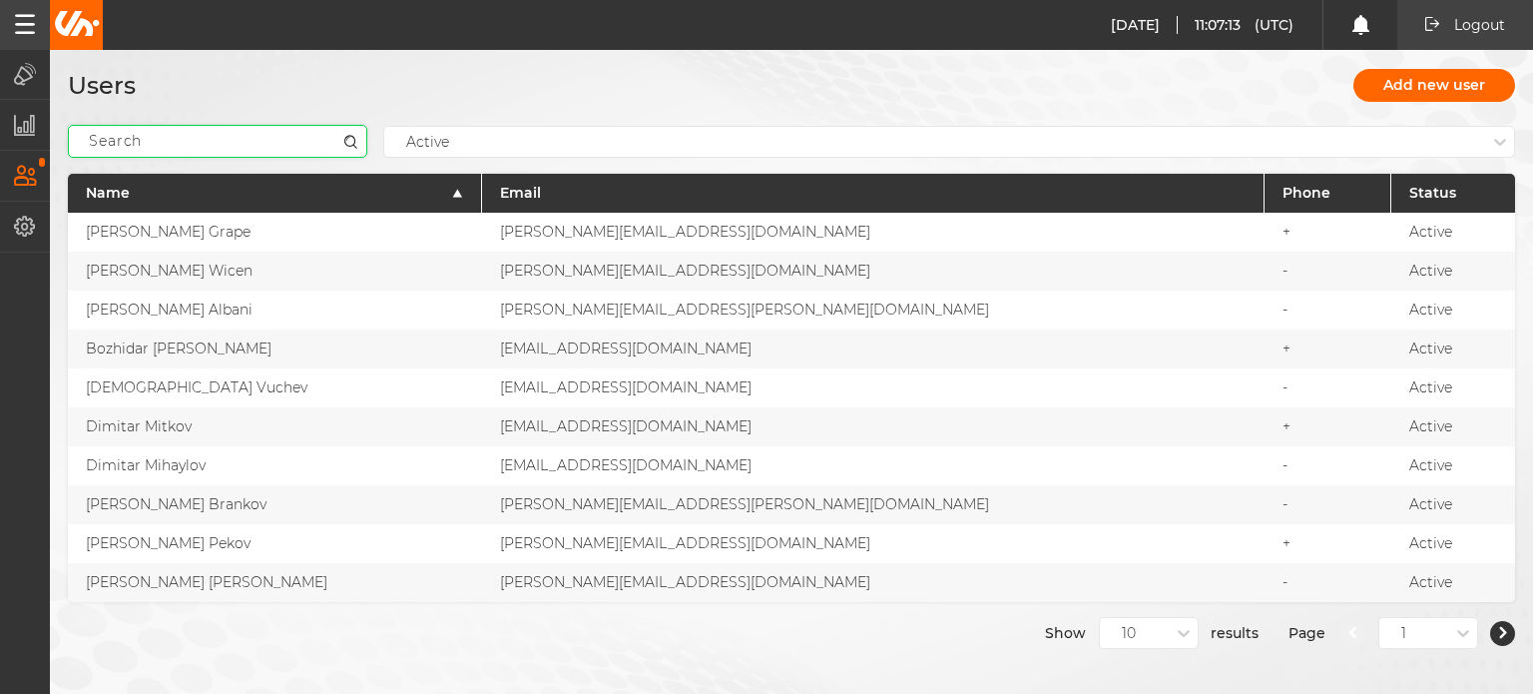
click at [168, 151] on input at bounding box center [217, 141] width 299 height 33
click at [30, 135] on icon "button" at bounding box center [24, 125] width 21 height 22
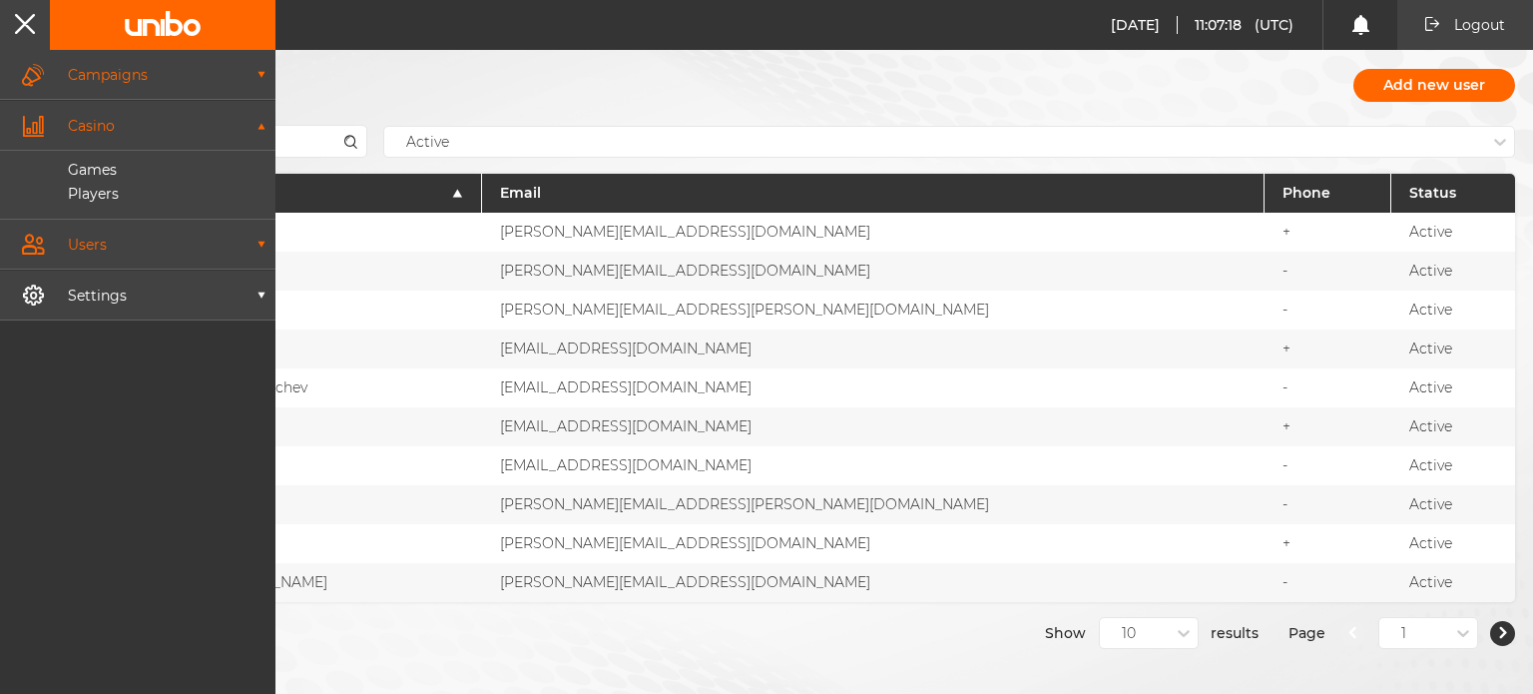
click at [124, 65] on button "Campaigns" at bounding box center [137, 74] width 275 height 49
